Goal: Information Seeking & Learning: Find specific fact

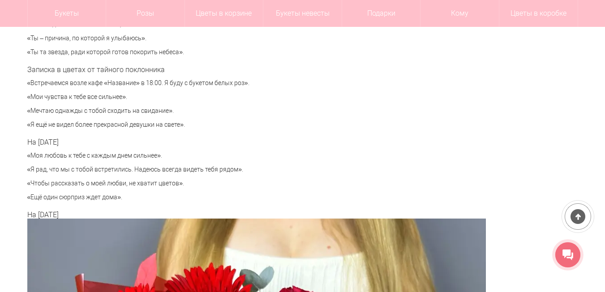
scroll to position [3216, 0]
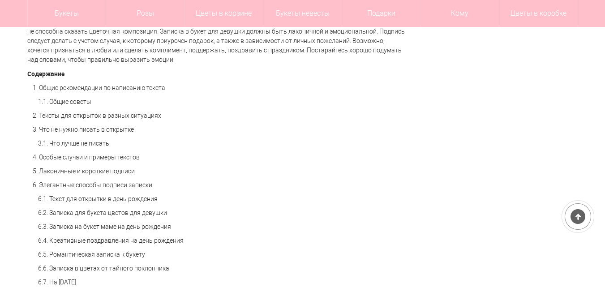
scroll to position [610, 0]
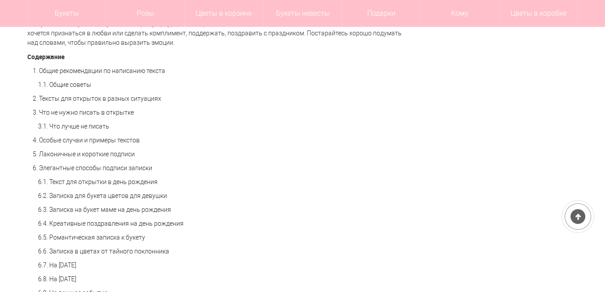
scroll to position [627, 0]
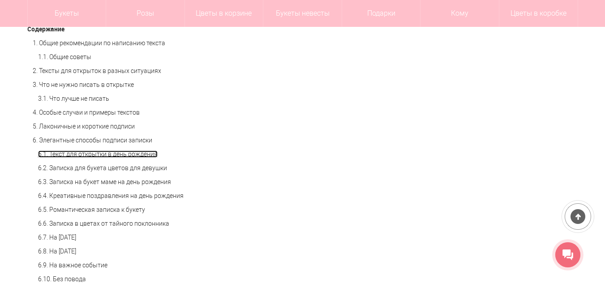
click at [102, 151] on link "6.1. Текст для открытки в день рождения" at bounding box center [97, 153] width 119 height 7
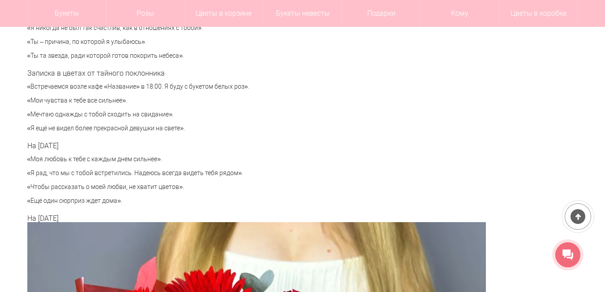
scroll to position [3212, 0]
